Goal: Transaction & Acquisition: Register for event/course

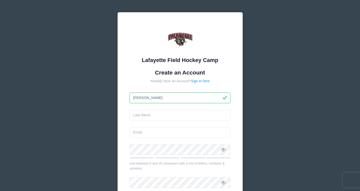
type input "[PERSON_NAME]"
type input "irishdanceelle@icloud.com"
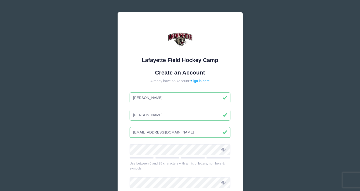
type input "[PERSON_NAME]"
drag, startPoint x: 180, startPoint y: 133, endPoint x: 109, endPoint y: 134, distance: 71.6
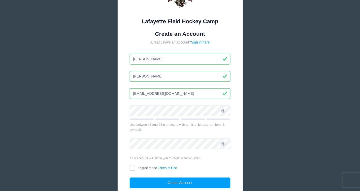
scroll to position [39, 0]
type input "[EMAIL_ADDRESS][DOMAIN_NAME]"
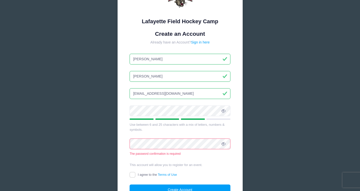
click at [223, 110] on icon at bounding box center [223, 111] width 4 height 4
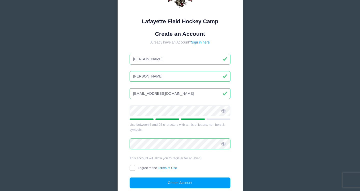
click at [221, 141] on span at bounding box center [223, 144] width 9 height 9
click at [133, 166] on input "I agree to the Terms of Use" at bounding box center [133, 168] width 6 height 6
checkbox input "true"
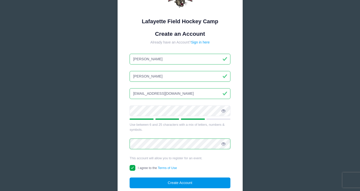
click at [156, 182] on button "Create Account" at bounding box center [180, 183] width 101 height 11
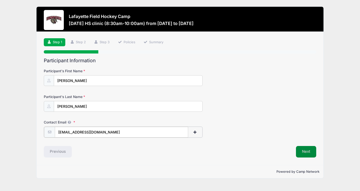
type input "[EMAIL_ADDRESS][DOMAIN_NAME]"
click at [302, 154] on button "Next" at bounding box center [306, 152] width 20 height 12
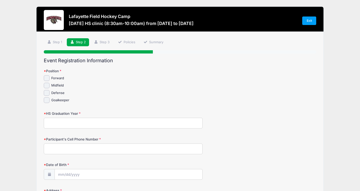
scroll to position [11, 0]
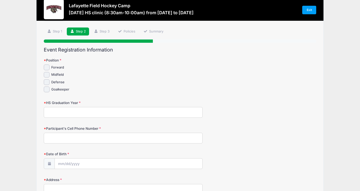
click at [49, 82] on input "Defense" at bounding box center [47, 82] width 6 height 6
checkbox input "true"
click at [48, 77] on input "Midfield" at bounding box center [47, 75] width 6 height 6
checkbox input "true"
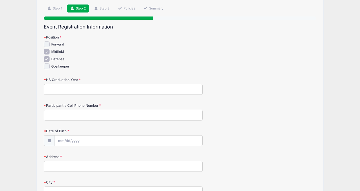
scroll to position [34, 0]
click at [83, 88] on input "HS Graduation Year" at bounding box center [123, 89] width 159 height 11
type input "2028"
click at [79, 116] on input "Participant's Cell Phone Number" at bounding box center [123, 115] width 159 height 11
type input "3027579493"
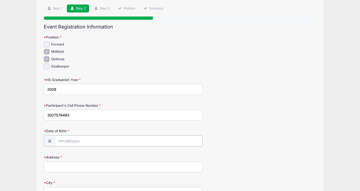
click at [74, 140] on input "Date of Birth" at bounding box center [129, 141] width 148 height 11
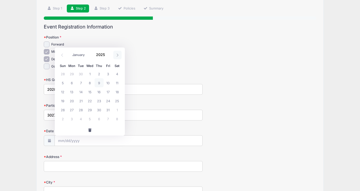
click at [119, 56] on icon at bounding box center [117, 55] width 3 height 3
select select "10"
click at [81, 91] on span "11" at bounding box center [80, 91] width 9 height 9
type input "11/11/2025"
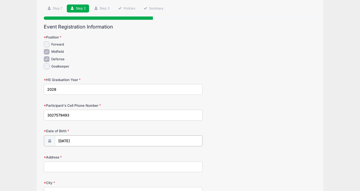
click at [89, 141] on input "11/11/2025" at bounding box center [129, 141] width 148 height 11
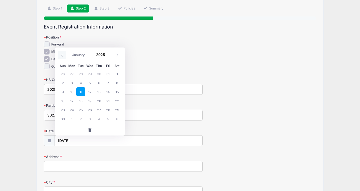
click at [62, 55] on icon at bounding box center [62, 55] width 3 height 3
click at [61, 56] on icon at bounding box center [62, 55] width 3 height 3
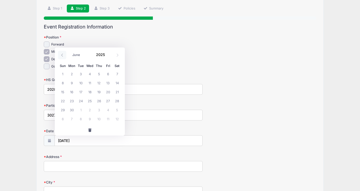
click at [61, 56] on icon at bounding box center [62, 55] width 3 height 3
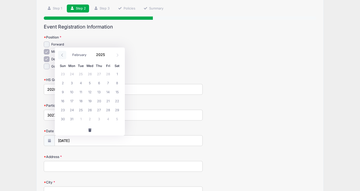
select select "0"
click at [61, 56] on icon at bounding box center [62, 55] width 3 height 3
type input "2024"
click at [63, 55] on icon at bounding box center [62, 55] width 3 height 3
select select "10"
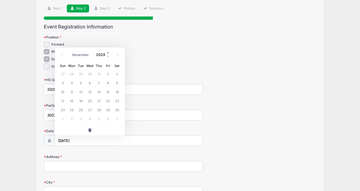
click at [108, 53] on span at bounding box center [108, 53] width 4 height 4
click at [107, 58] on span at bounding box center [108, 57] width 4 height 4
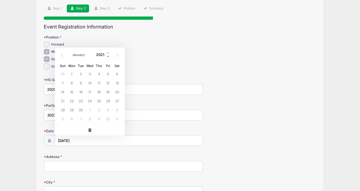
click at [107, 58] on span at bounding box center [108, 57] width 4 height 4
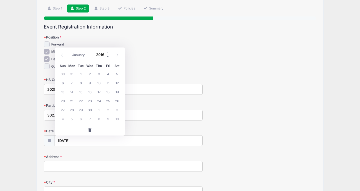
click at [107, 58] on span at bounding box center [108, 57] width 4 height 4
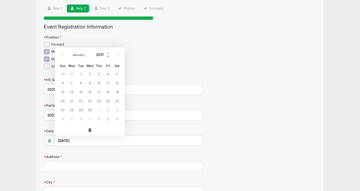
click at [107, 58] on span at bounding box center [108, 57] width 4 height 4
click at [108, 53] on span at bounding box center [108, 53] width 4 height 4
click at [151, 124] on form "Position Forward Midfield" at bounding box center [180, 189] width 272 height 308
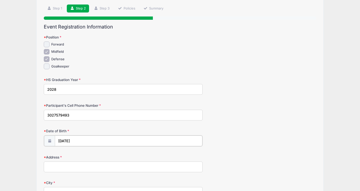
click at [105, 136] on input "11/11/2025" at bounding box center [129, 141] width 148 height 11
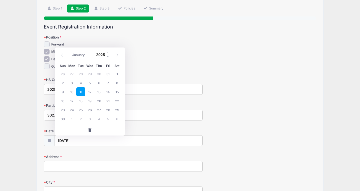
click at [106, 55] on input "2025" at bounding box center [102, 55] width 16 height 8
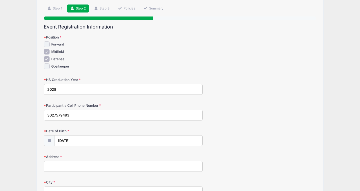
click at [138, 78] on div "HS Graduation Year 2028" at bounding box center [180, 86] width 272 height 18
click at [84, 144] on input "11/11/2025" at bounding box center [129, 141] width 148 height 11
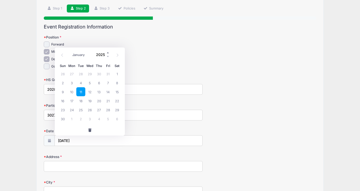
click at [107, 54] on span at bounding box center [108, 53] width 4 height 4
click at [107, 55] on span at bounding box center [108, 57] width 4 height 4
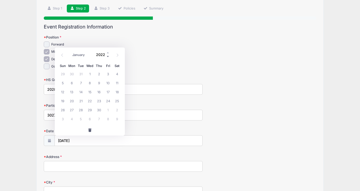
click at [107, 55] on span at bounding box center [108, 57] width 4 height 4
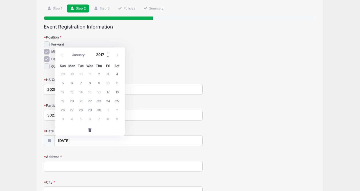
click at [107, 55] on span at bounding box center [108, 57] width 4 height 4
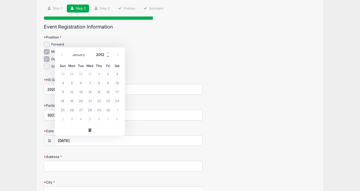
click at [107, 55] on span at bounding box center [108, 57] width 4 height 4
type input "2009"
click at [89, 85] on span "11" at bounding box center [89, 82] width 9 height 9
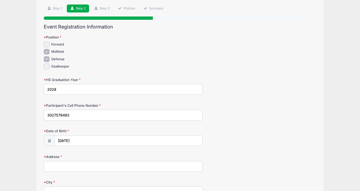
click at [94, 133] on label "Date of Birth" at bounding box center [89, 131] width 91 height 5
click at [94, 135] on input "11/11/2009" at bounding box center [129, 140] width 148 height 11
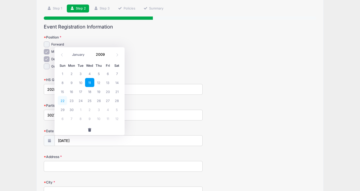
click at [62, 101] on span "22" at bounding box center [62, 100] width 9 height 9
type input "11/22/2009"
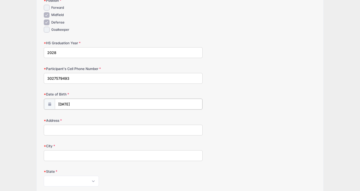
scroll to position [71, 0]
type input "303 Canary Court"
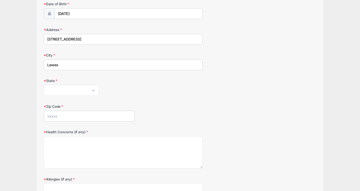
scroll to position [203, 0]
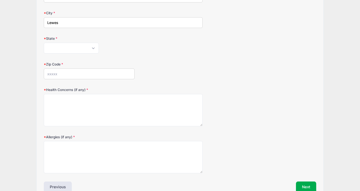
type input "Lewes"
select select "DE"
type input "19958"
click at [177, 67] on div "Zip Code 19958" at bounding box center [180, 71] width 272 height 18
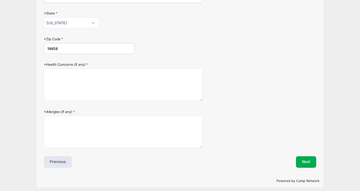
scroll to position [227, 0]
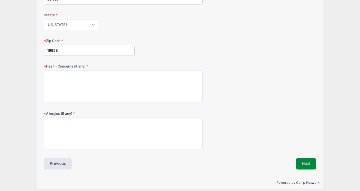
click at [301, 158] on button "Next" at bounding box center [306, 164] width 20 height 12
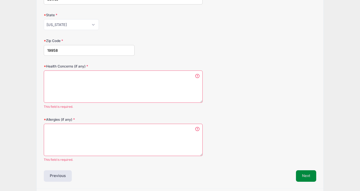
scroll to position [239, 0]
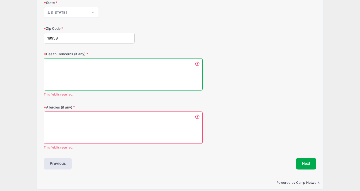
click at [128, 77] on textarea "Health Concerns (if any)" at bounding box center [123, 74] width 159 height 32
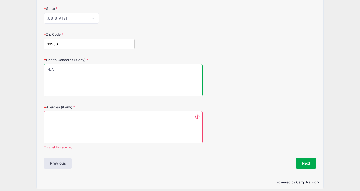
type textarea "N/A"
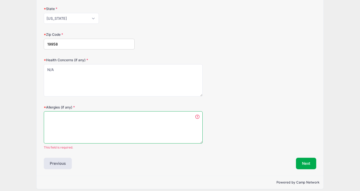
click at [108, 111] on textarea "Allergies (if any)" at bounding box center [123, 127] width 159 height 32
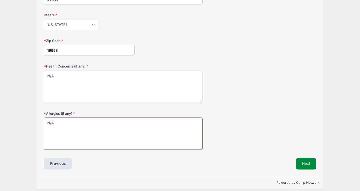
type textarea "N/A"
click at [306, 160] on button "Next" at bounding box center [306, 164] width 20 height 12
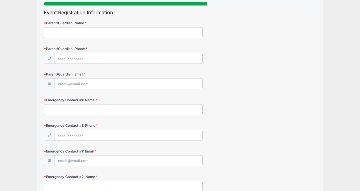
scroll to position [0, 0]
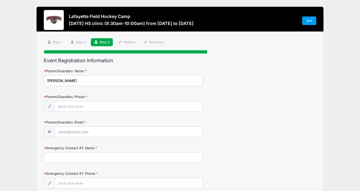
type input "Catherine Ramsey"
click at [60, 109] on input "Parent/Guardian: Phone" at bounding box center [129, 106] width 148 height 11
type input "(865) 621-6039"
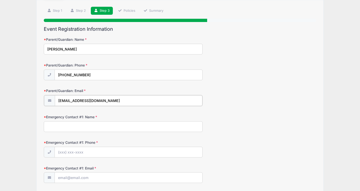
scroll to position [32, 0]
type input "cbramsey76@gmail.com"
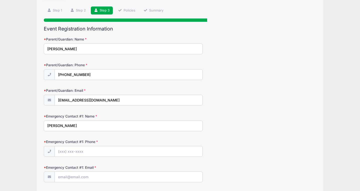
type input "William Ramsey"
click at [74, 151] on input "Emergency Contact #1: Phone" at bounding box center [129, 151] width 148 height 11
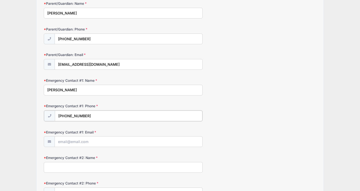
scroll to position [68, 0]
type input "(865) 806-7304"
click at [74, 149] on form "Parent/Guardian: Name Catherine Ramsey Parent/Guardian: Phone (865) 621-6039 Pa…" at bounding box center [180, 138] width 272 height 274
type input "bilrams@hotmail.com"
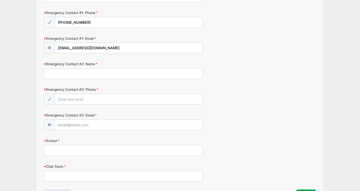
scroll to position [161, 0]
type input "Catherine Ramsey"
click at [65, 103] on input "Emergency Contact #2: Phone" at bounding box center [129, 99] width 148 height 11
type input "(865) 621-6039"
type input "cbramsey76@gmail.com"
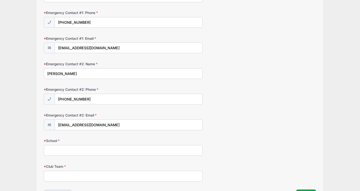
click at [79, 148] on input "School" at bounding box center [123, 150] width 159 height 11
type input "c"
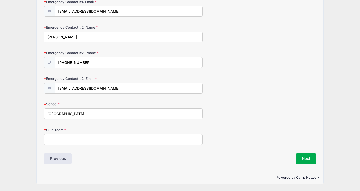
scroll to position [199, 0]
type input "Cape Henlopen High School"
click at [308, 160] on button "Next" at bounding box center [306, 159] width 20 height 12
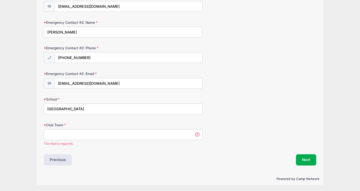
scroll to position [205, 0]
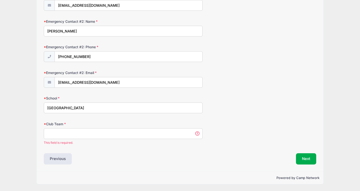
click at [138, 135] on input "Club Team" at bounding box center [123, 133] width 159 height 11
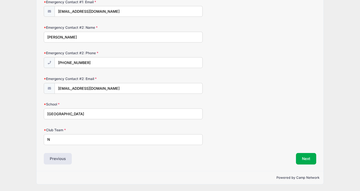
scroll to position [199, 0]
type input "N/A"
click at [298, 164] on button "Next" at bounding box center [306, 159] width 20 height 12
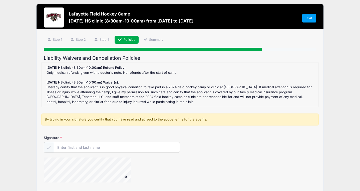
scroll to position [0, 0]
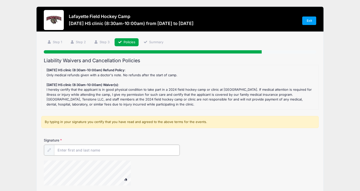
click at [166, 147] on input "Signature" at bounding box center [117, 150] width 126 height 11
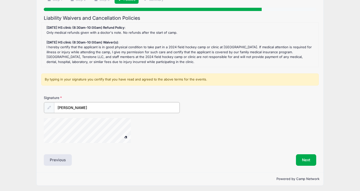
scroll to position [42, 0]
type input "Ellen Ramsey"
click at [300, 161] on button "Next" at bounding box center [306, 160] width 20 height 12
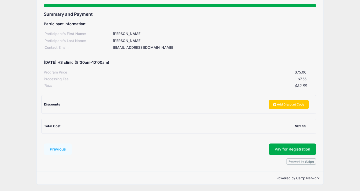
scroll to position [46, 0]
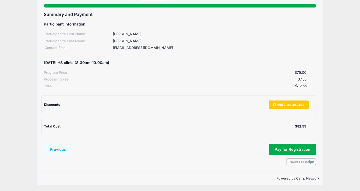
click at [277, 151] on button "Pay for Registration" at bounding box center [293, 150] width 48 height 12
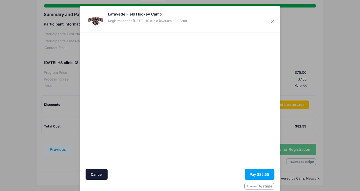
click at [196, 144] on div at bounding box center [228, 101] width 92 height 132
click at [257, 175] on button "Pay $82.55" at bounding box center [260, 174] width 30 height 11
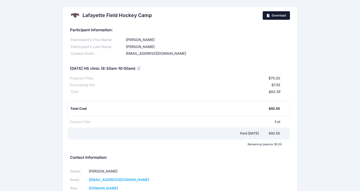
click at [268, 17] on link "Download" at bounding box center [276, 15] width 27 height 9
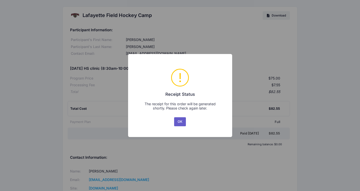
click at [181, 122] on button "OK" at bounding box center [180, 121] width 12 height 9
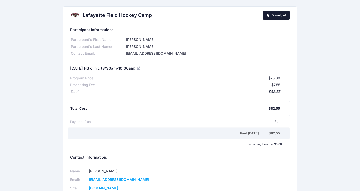
click at [268, 16] on icon at bounding box center [269, 16] width 4 height 0
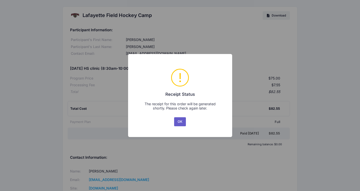
click at [180, 125] on button "OK" at bounding box center [180, 121] width 12 height 9
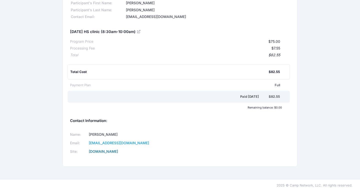
scroll to position [37, 0]
click at [118, 154] on link "[DOMAIN_NAME]" at bounding box center [103, 152] width 29 height 4
